Goal: Task Accomplishment & Management: Complete application form

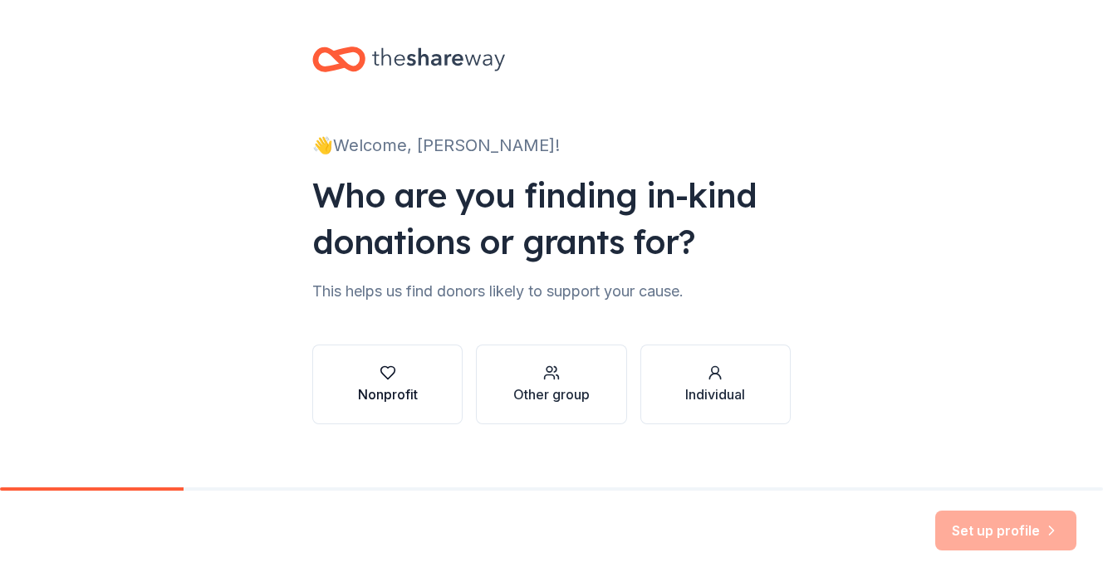
click at [365, 398] on div "Nonprofit" at bounding box center [388, 394] width 60 height 20
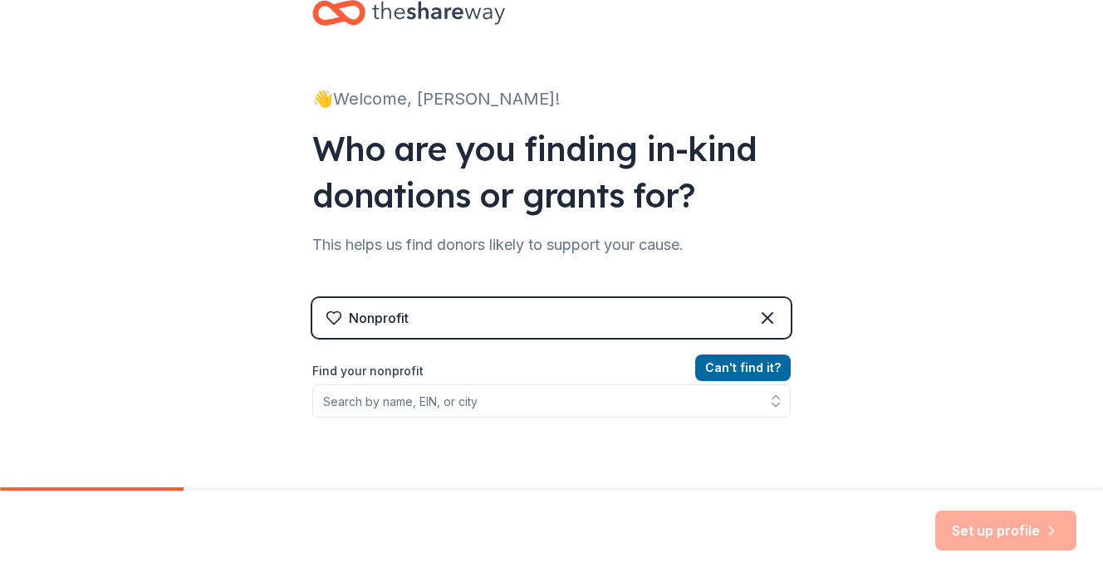
scroll to position [83, 0]
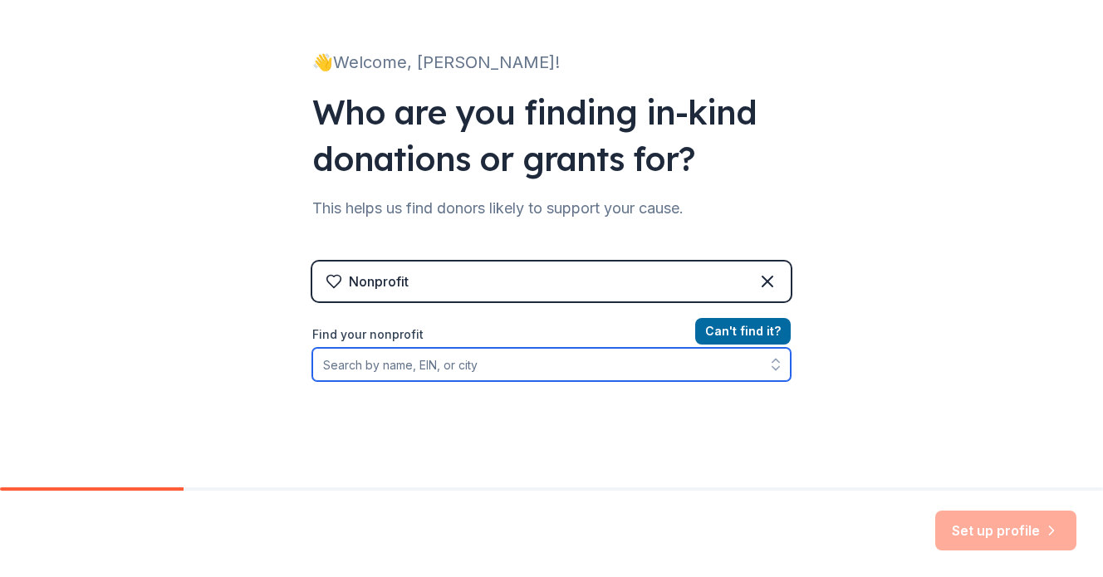
click at [374, 365] on input "Find your nonprofit" at bounding box center [551, 364] width 478 height 33
type input "[US_EMPLOYER_IDENTIFICATION_NUMBER]"
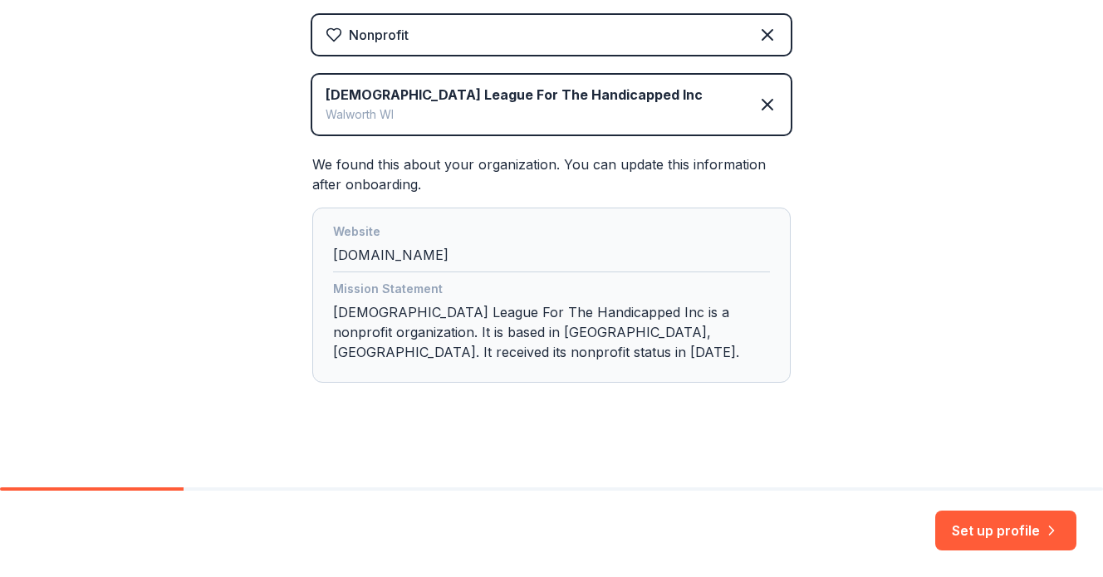
scroll to position [332, 0]
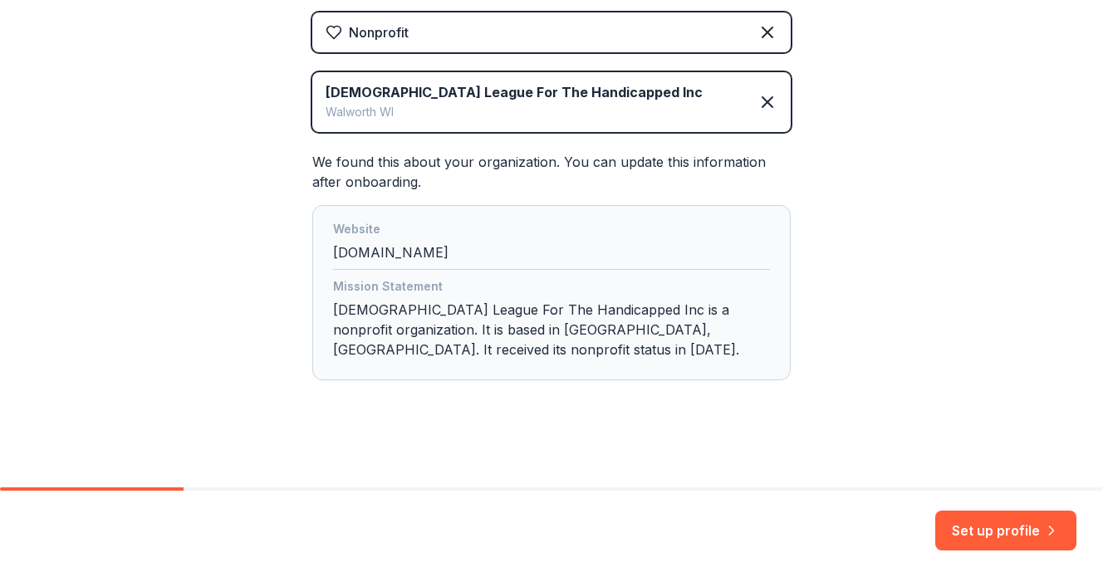
click at [333, 306] on div "Mission Statement [DEMOGRAPHIC_DATA] League For The Handicapped Inc is a nonpro…" at bounding box center [551, 322] width 437 height 90
click at [422, 355] on div "Mission Statement [DEMOGRAPHIC_DATA] League For The Handicapped Inc is a nonpro…" at bounding box center [551, 322] width 437 height 90
click at [422, 342] on div "Mission Statement [DEMOGRAPHIC_DATA] League For The Handicapped Inc is a nonpro…" at bounding box center [551, 322] width 437 height 90
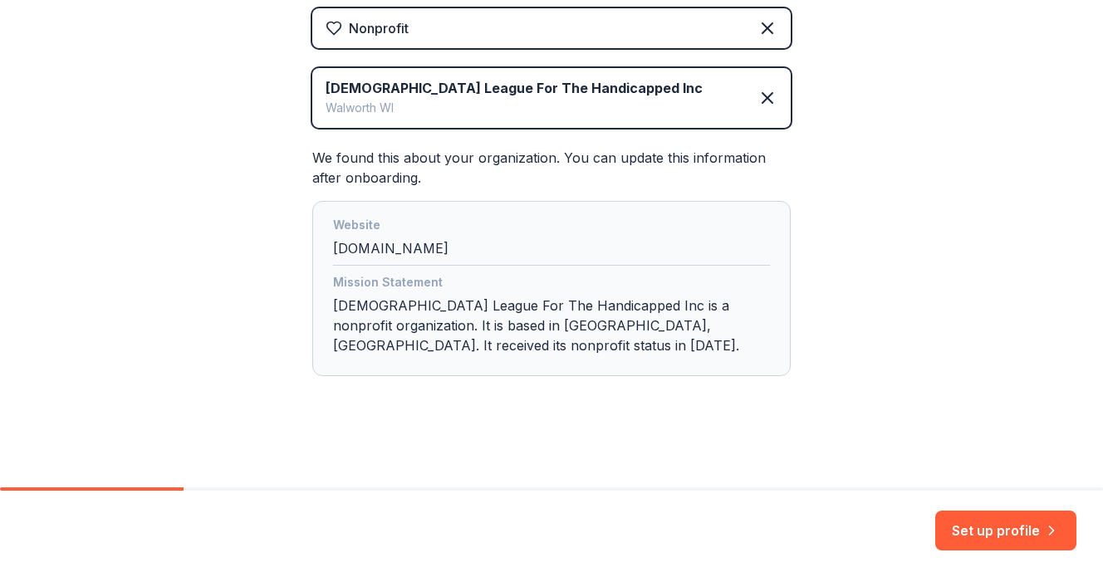
scroll to position [337, 0]
click at [977, 533] on button "Set up profile" at bounding box center [1005, 531] width 141 height 40
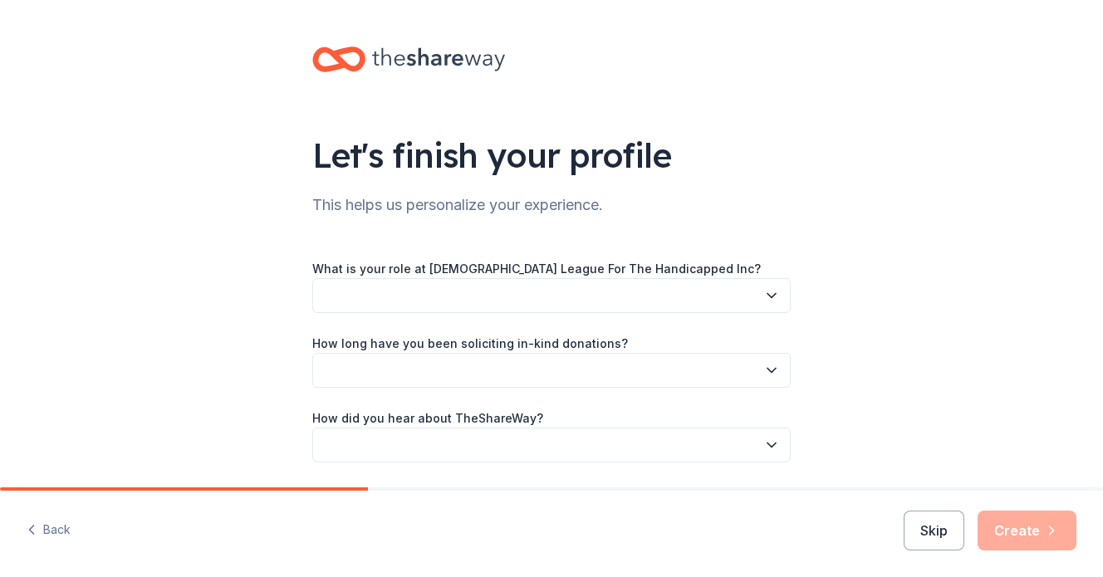
click at [634, 291] on button "button" at bounding box center [551, 295] width 478 height 35
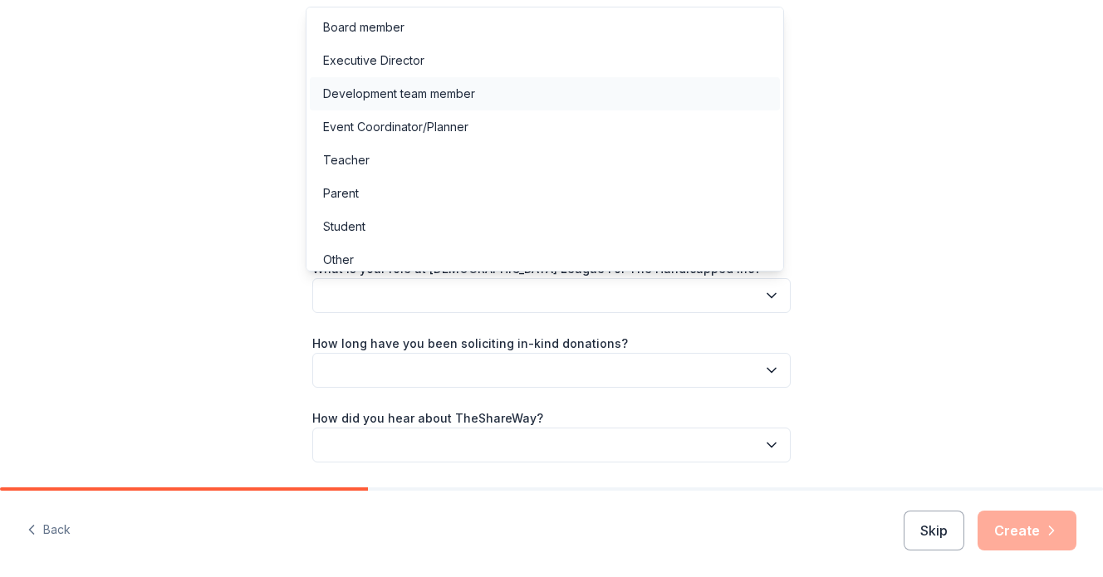
click at [565, 105] on div "Development team member" at bounding box center [545, 93] width 470 height 33
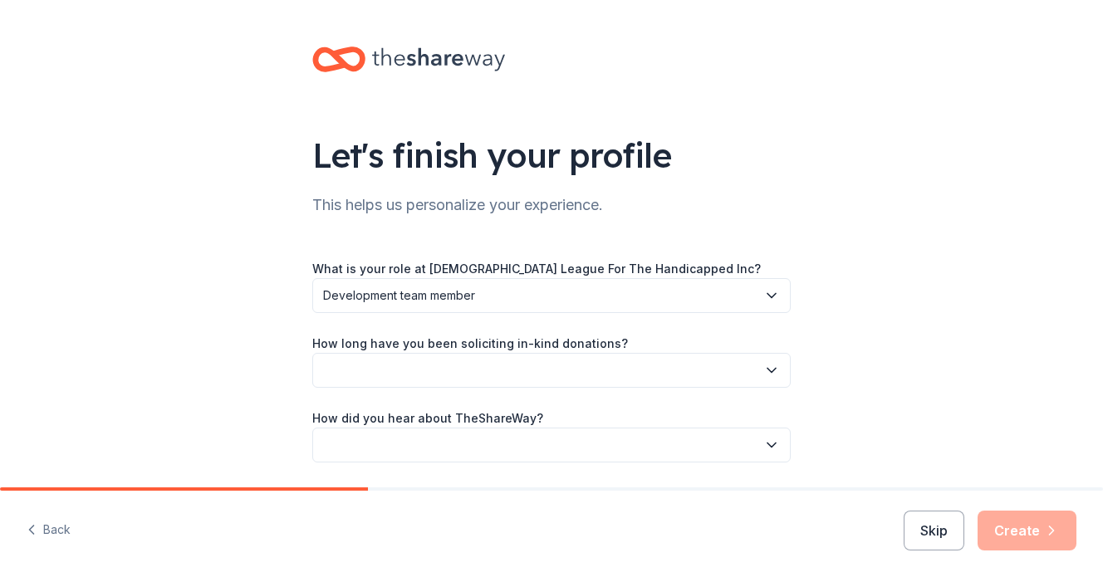
click at [747, 292] on span "Development team member" at bounding box center [539, 296] width 433 height 20
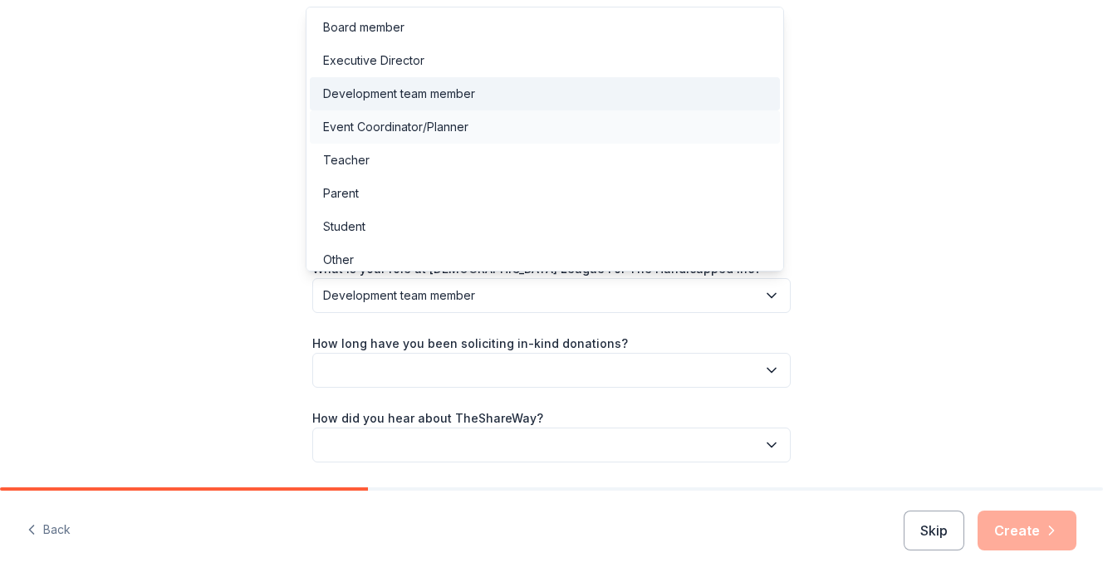
click at [438, 125] on div "Event Coordinator/Planner" at bounding box center [395, 127] width 145 height 20
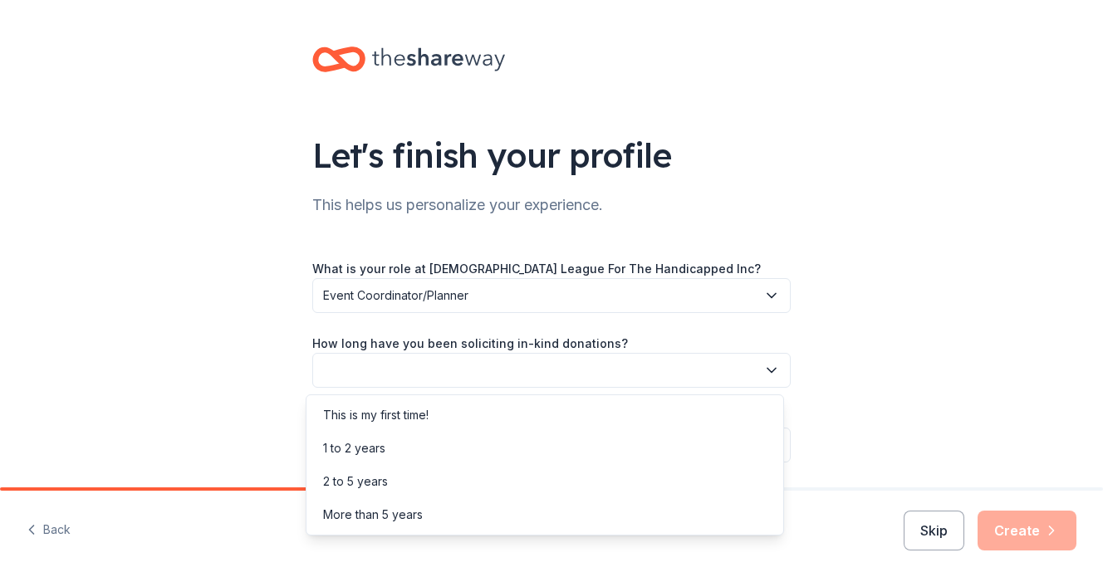
click at [617, 368] on button "button" at bounding box center [551, 370] width 478 height 35
click at [598, 446] on div "1 to 2 years" at bounding box center [545, 448] width 470 height 33
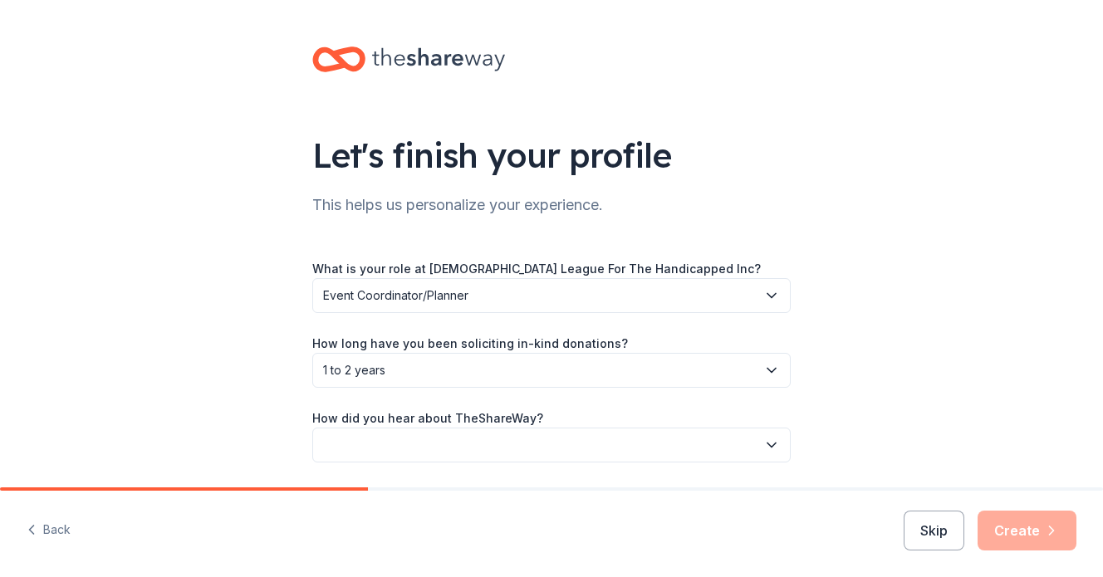
scroll to position [54, 0]
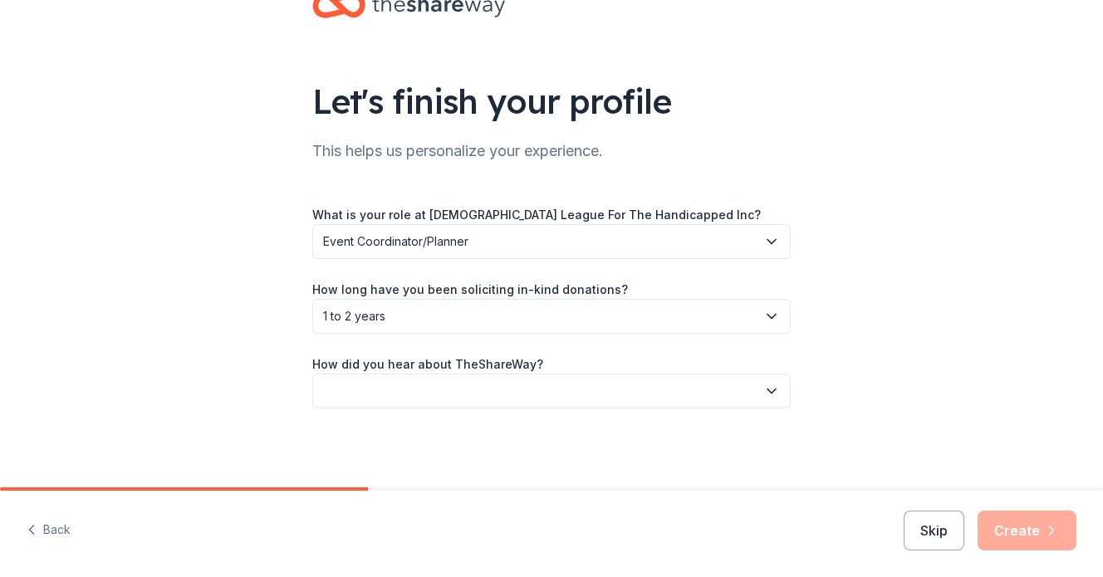
click at [638, 391] on button "button" at bounding box center [551, 391] width 478 height 35
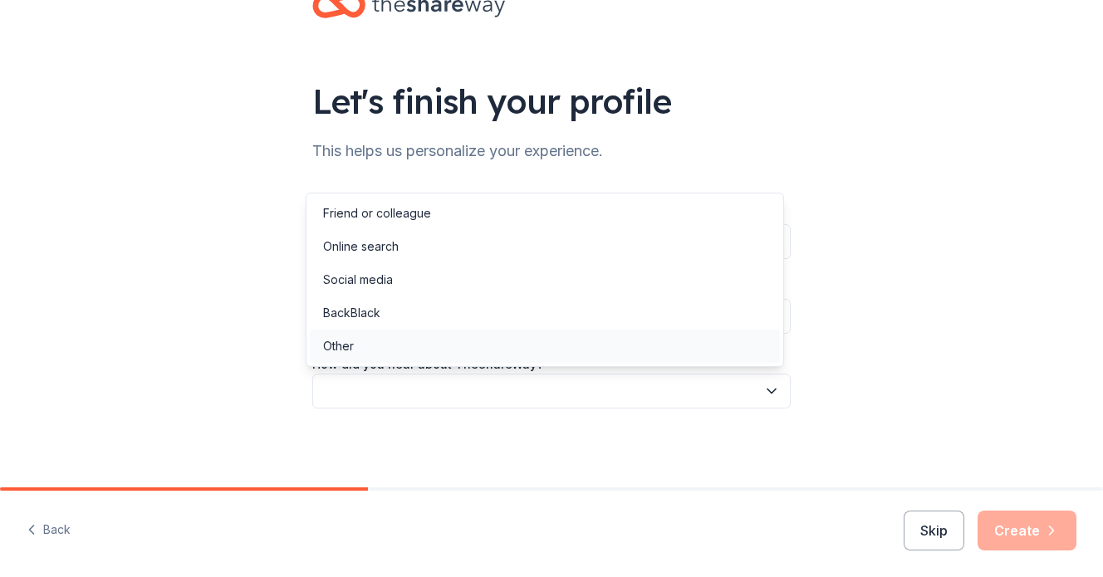
click at [566, 351] on div "Other" at bounding box center [545, 346] width 470 height 33
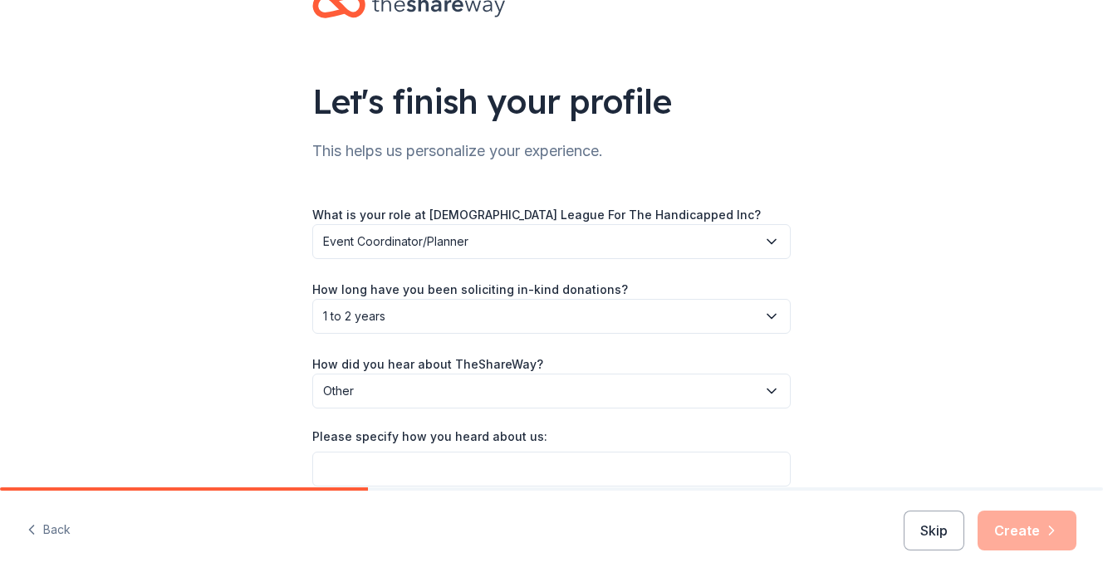
scroll to position [132, 0]
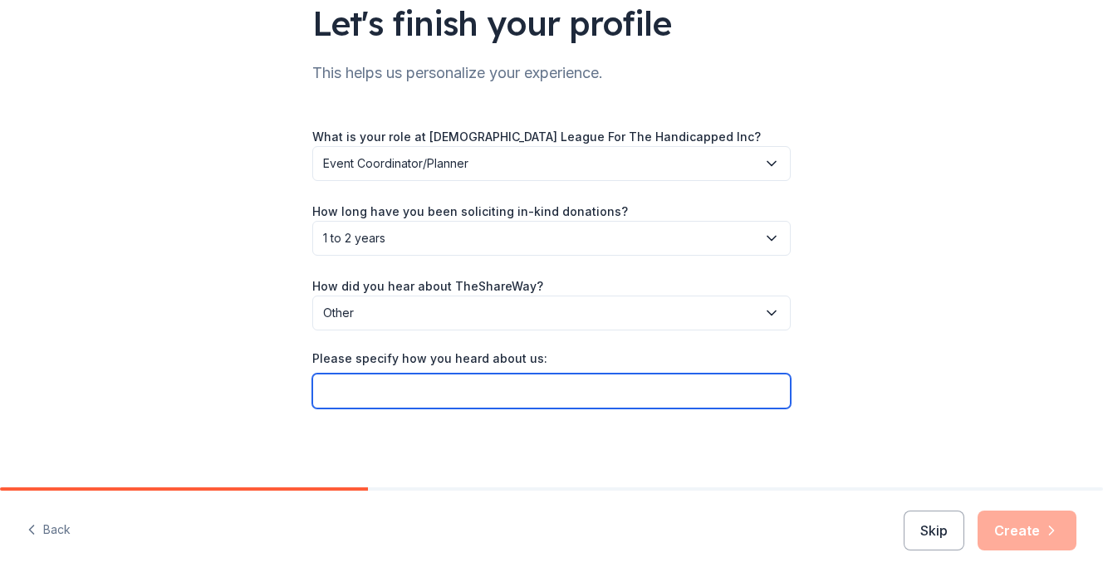
click at [566, 394] on input "Please specify how you heard about us:" at bounding box center [551, 391] width 478 height 35
type input "Doterra donation request site"
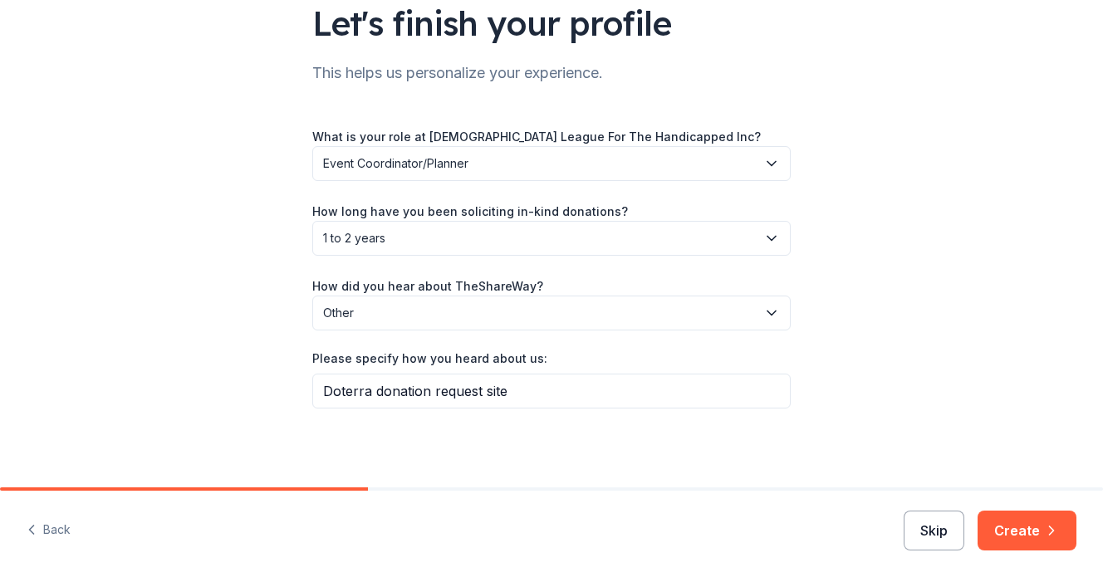
click at [925, 534] on button "Skip" at bounding box center [933, 531] width 61 height 40
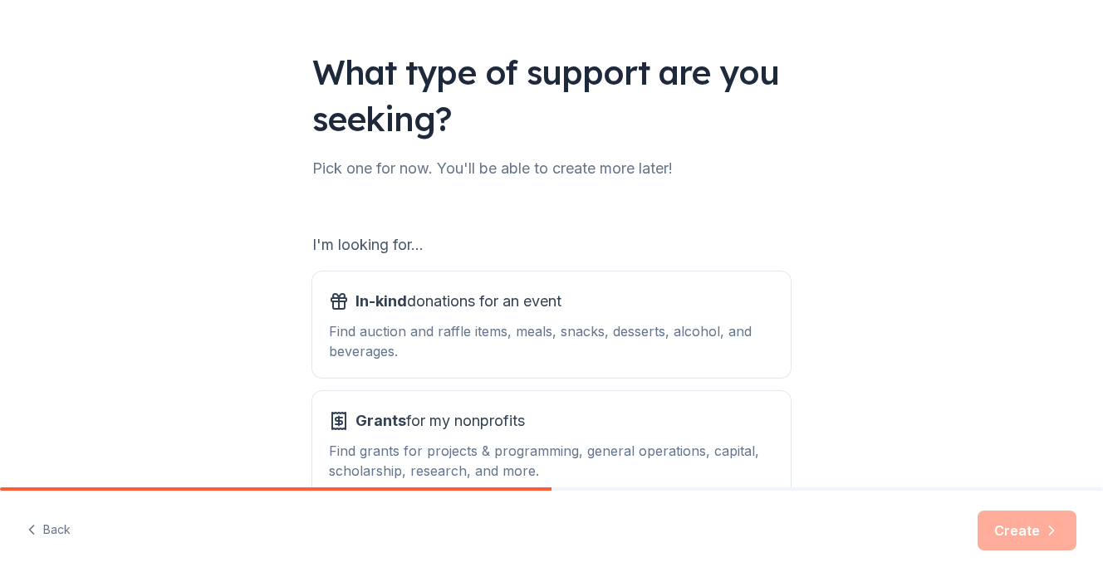
scroll to position [166, 0]
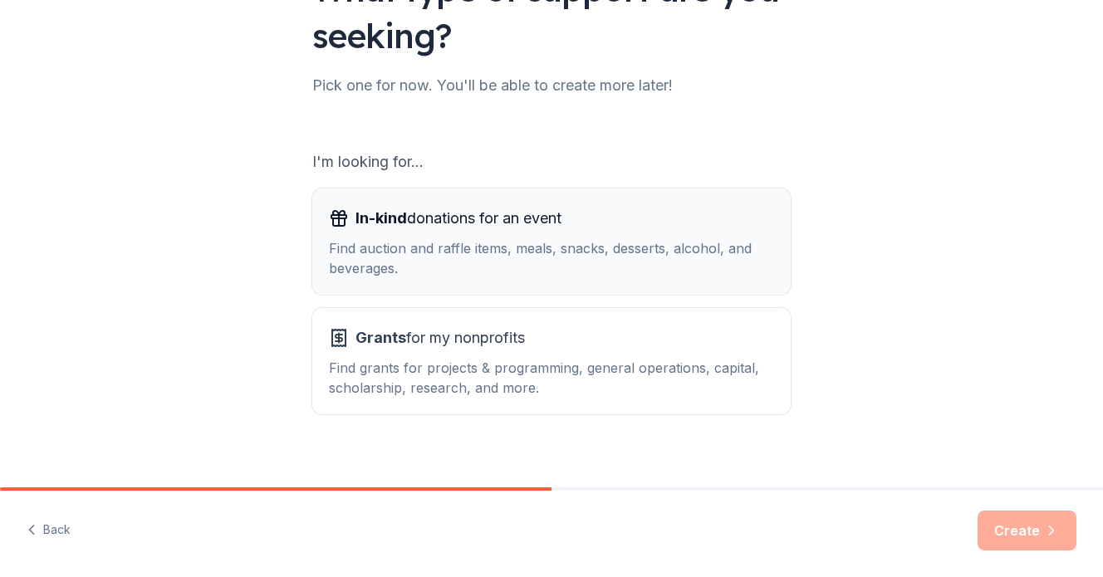
click at [531, 228] on span "In-kind donations for an event" at bounding box center [458, 218] width 206 height 27
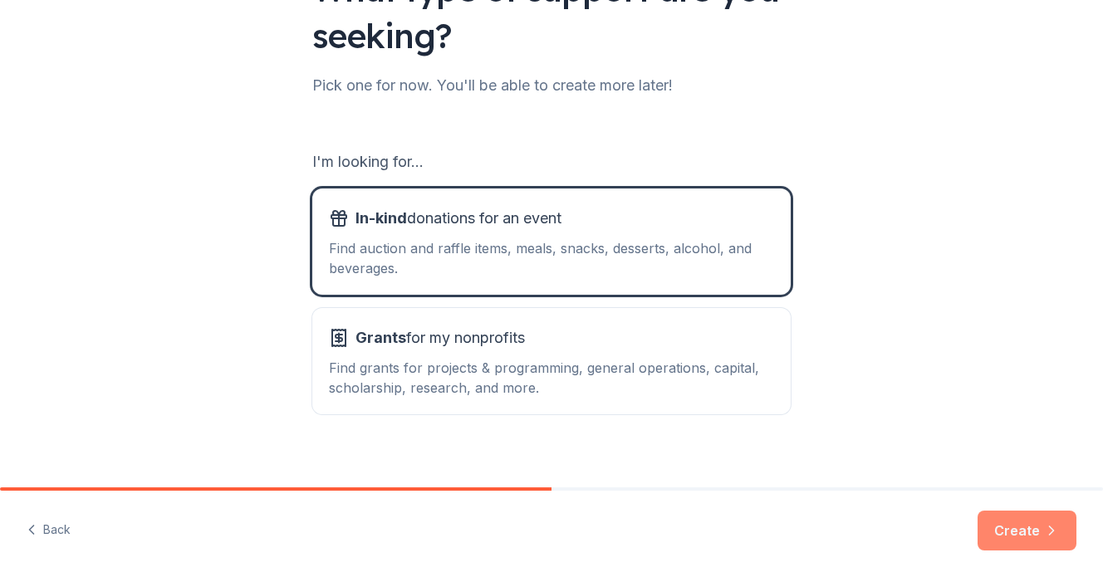
click at [1002, 521] on button "Create" at bounding box center [1026, 531] width 99 height 40
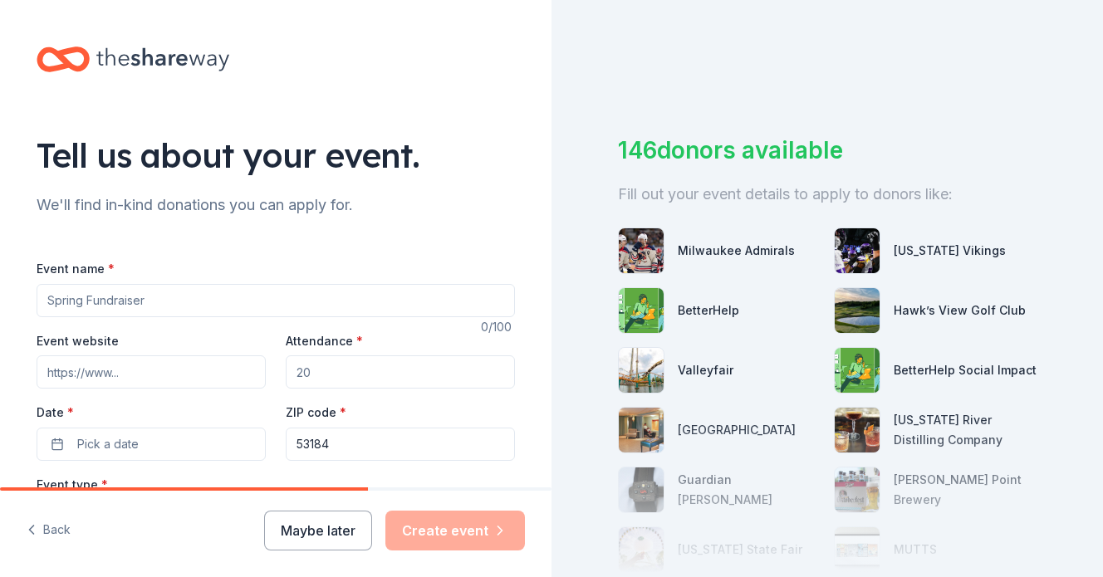
click at [203, 306] on input "Event name *" at bounding box center [276, 300] width 478 height 33
type input "C"
type input "CHRISTMAS FESTIVAL"
click at [212, 368] on input "Event website" at bounding box center [151, 371] width 229 height 33
